Goal: Navigation & Orientation: Find specific page/section

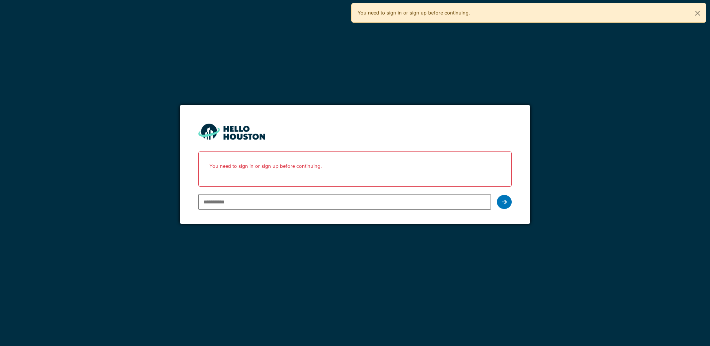
type input "**********"
drag, startPoint x: 0, startPoint y: 0, endPoint x: 362, endPoint y: 199, distance: 413.3
click at [362, 199] on input "**********" at bounding box center [344, 202] width 292 height 16
click at [508, 203] on div at bounding box center [504, 202] width 15 height 14
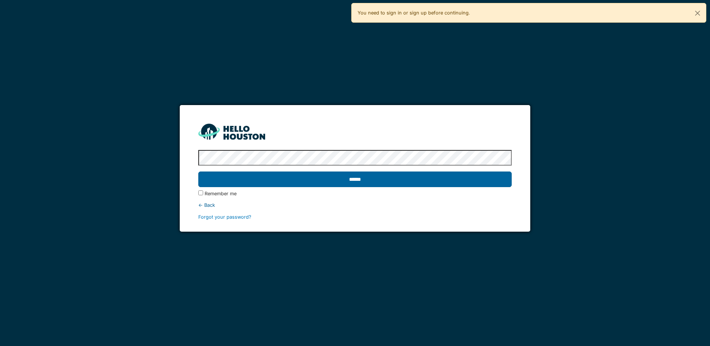
click at [382, 182] on input "******" at bounding box center [354, 180] width 313 height 16
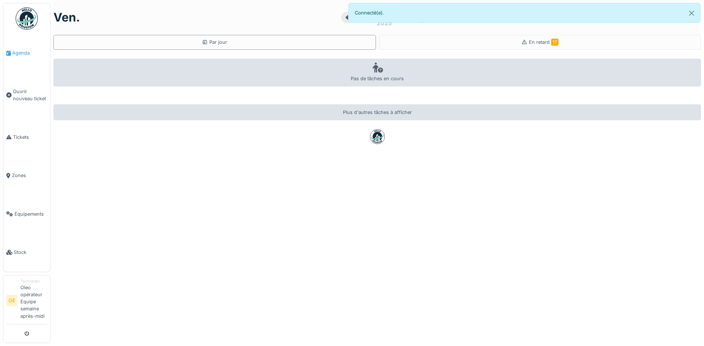
click at [23, 53] on span "Agenda" at bounding box center [29, 52] width 35 height 7
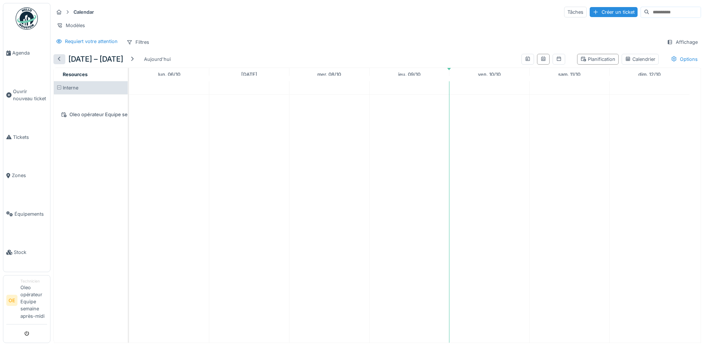
click at [59, 63] on div at bounding box center [59, 59] width 6 height 7
click at [135, 63] on div at bounding box center [132, 59] width 6 height 7
click at [59, 63] on div at bounding box center [59, 59] width 6 height 7
click at [138, 64] on div at bounding box center [132, 59] width 12 height 10
drag, startPoint x: 135, startPoint y: 63, endPoint x: 136, endPoint y: 68, distance: 5.3
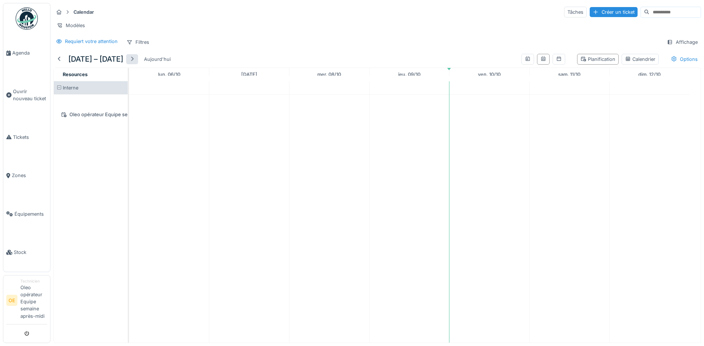
click at [135, 63] on div at bounding box center [132, 59] width 6 height 7
click at [135, 64] on div at bounding box center [132, 59] width 12 height 10
click at [59, 63] on div at bounding box center [59, 59] width 6 height 7
click at [61, 63] on div at bounding box center [59, 59] width 6 height 7
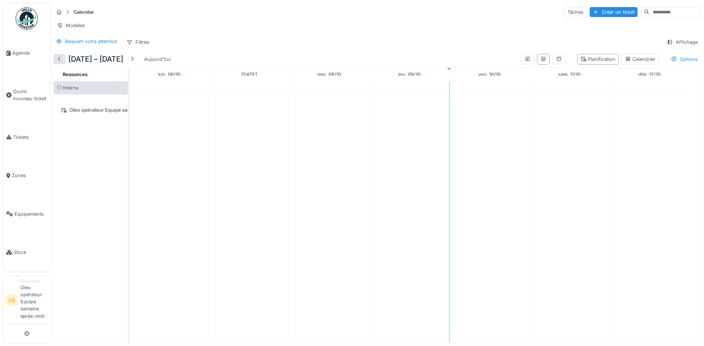
click at [63, 64] on div at bounding box center [59, 59] width 12 height 10
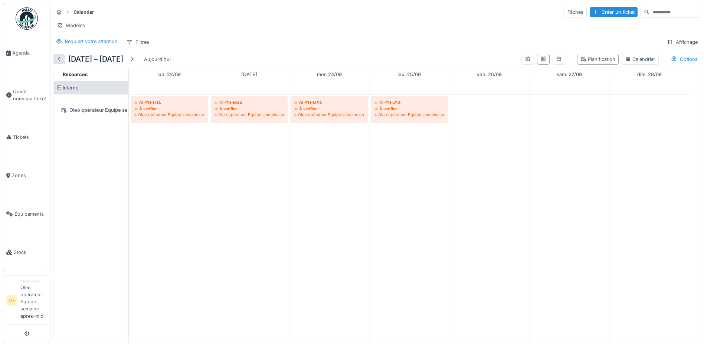
click at [63, 64] on div at bounding box center [59, 59] width 12 height 10
click at [134, 64] on div at bounding box center [132, 59] width 12 height 10
click at [134, 66] on div "[DATE] – [DATE] Aujourd'hui" at bounding box center [113, 59] width 120 height 17
click at [135, 63] on div at bounding box center [132, 59] width 6 height 7
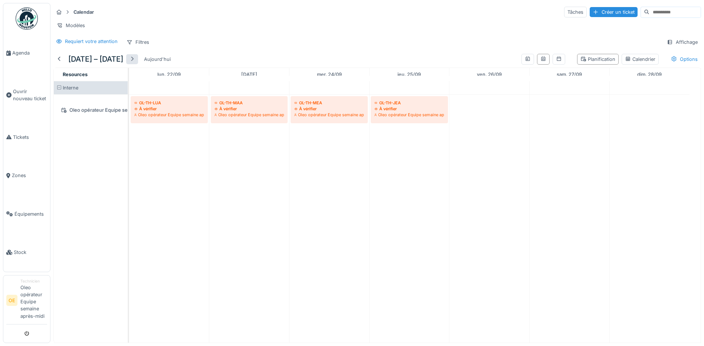
click at [138, 64] on div at bounding box center [132, 59] width 12 height 10
